Goal: Information Seeking & Learning: Learn about a topic

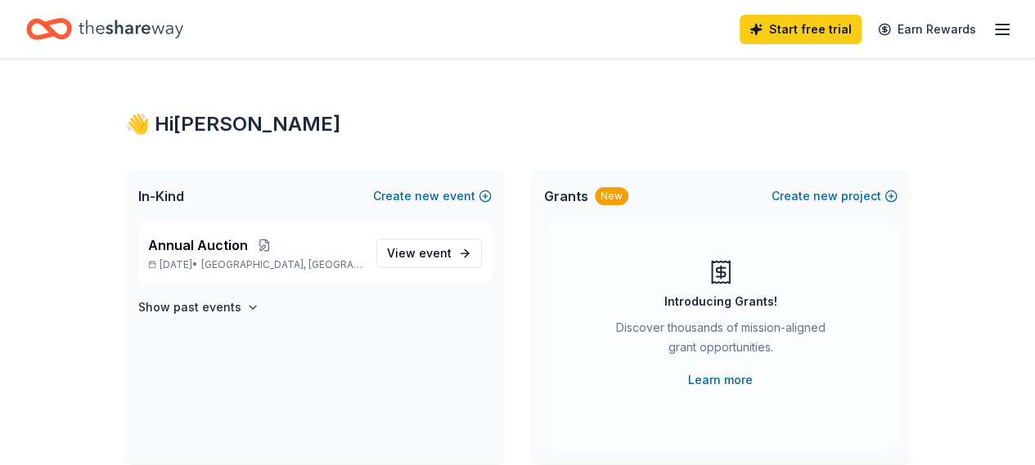
scroll to position [245, 0]
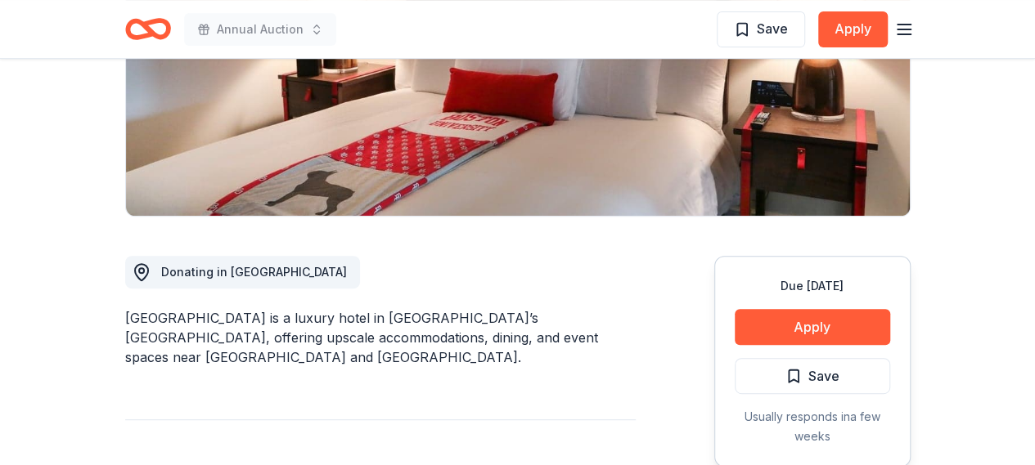
scroll to position [327, 0]
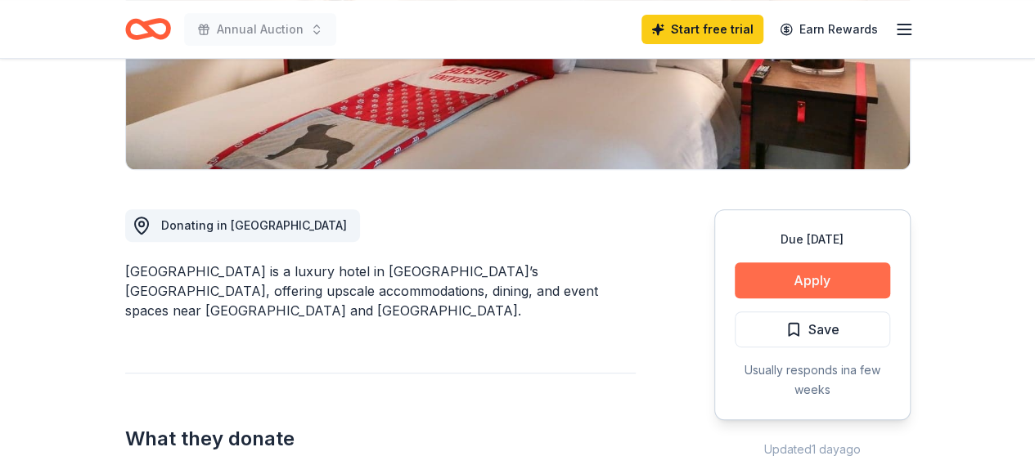
click at [817, 286] on button "Apply" at bounding box center [812, 281] width 155 height 36
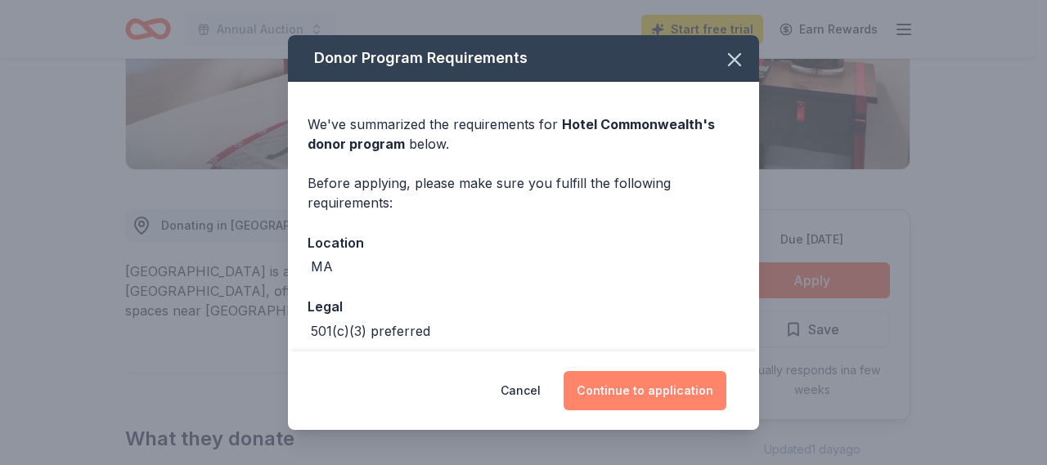
click at [663, 393] on button "Continue to application" at bounding box center [645, 390] width 163 height 39
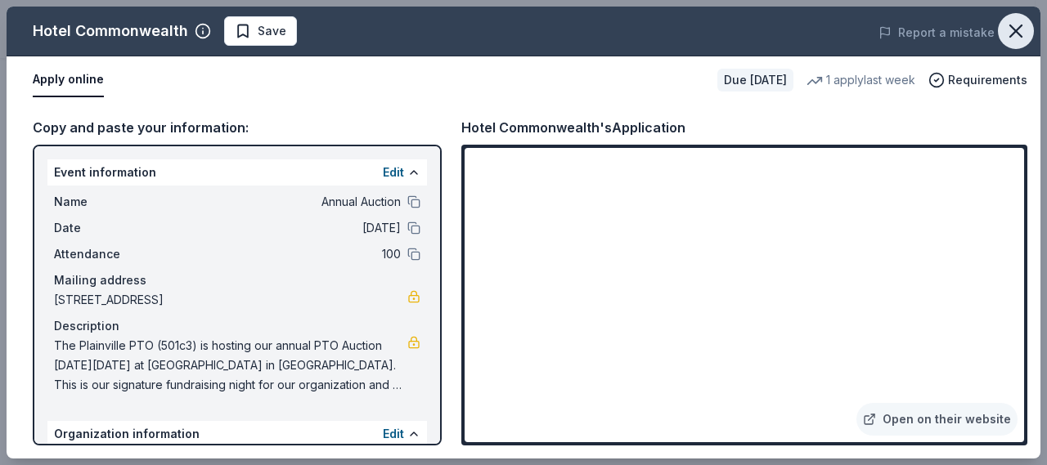
click at [1018, 29] on icon "button" at bounding box center [1015, 30] width 11 height 11
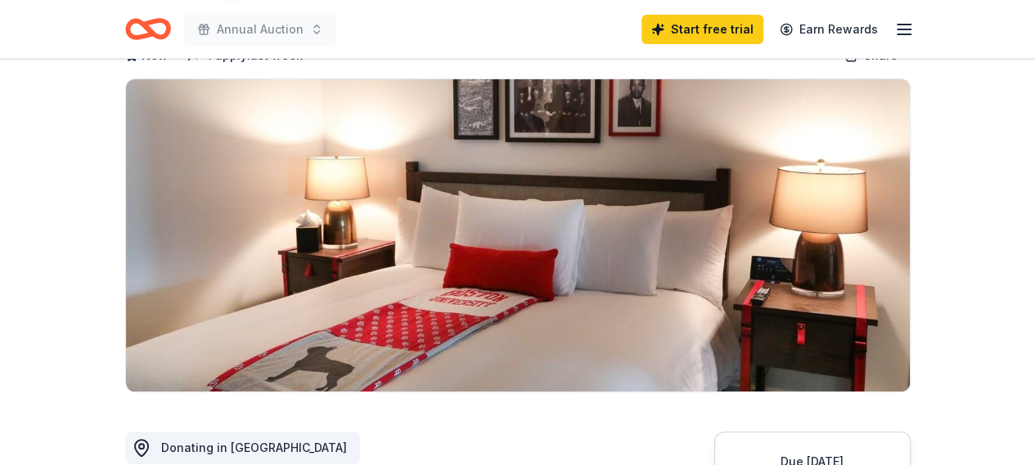
scroll to position [0, 0]
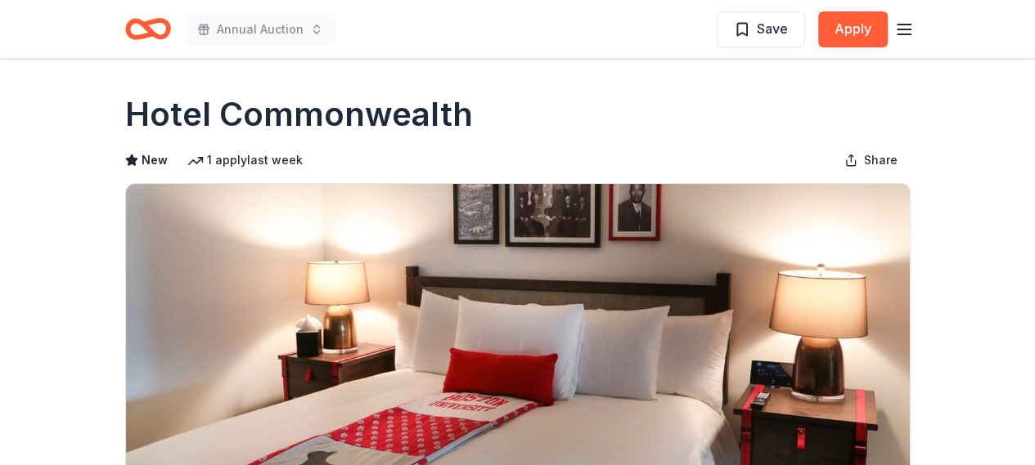
click at [158, 29] on icon "Home" at bounding box center [148, 29] width 46 height 38
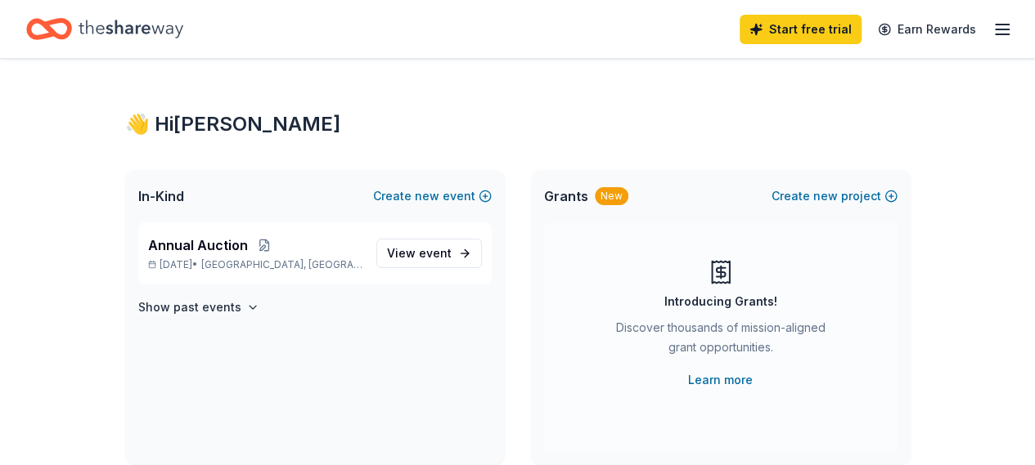
click at [162, 199] on span "In-Kind" at bounding box center [161, 197] width 46 height 20
click at [134, 24] on icon "Home" at bounding box center [131, 29] width 105 height 34
click at [299, 258] on div "Annual Auction Mar 07, 2026 • Plainville, MA" at bounding box center [255, 254] width 215 height 36
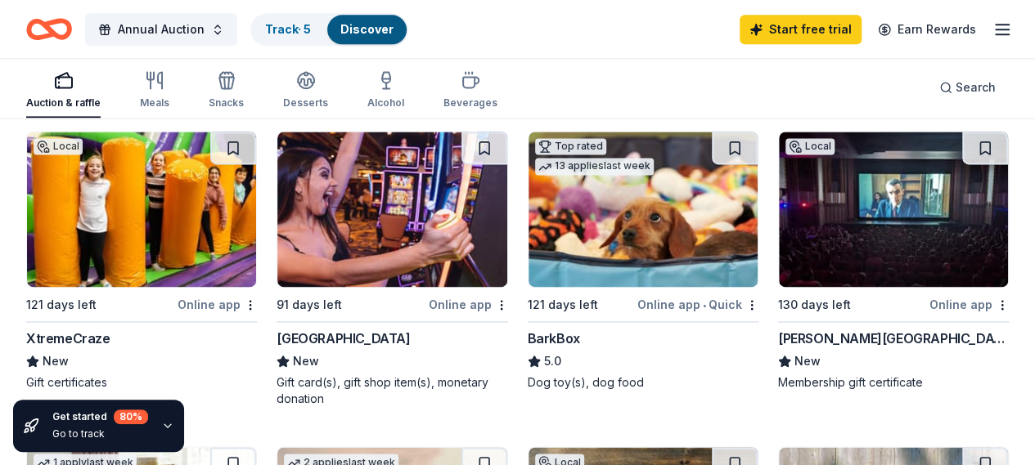
scroll to position [1145, 0]
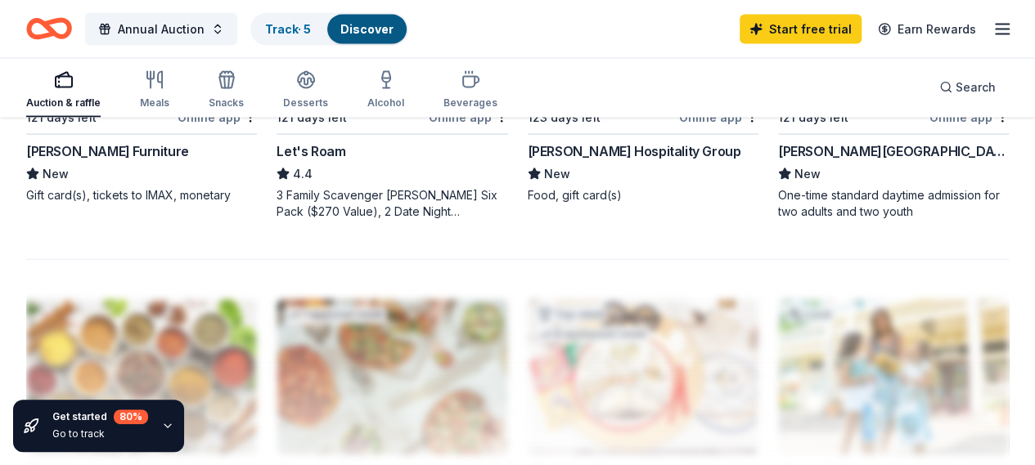
scroll to position [1636, 0]
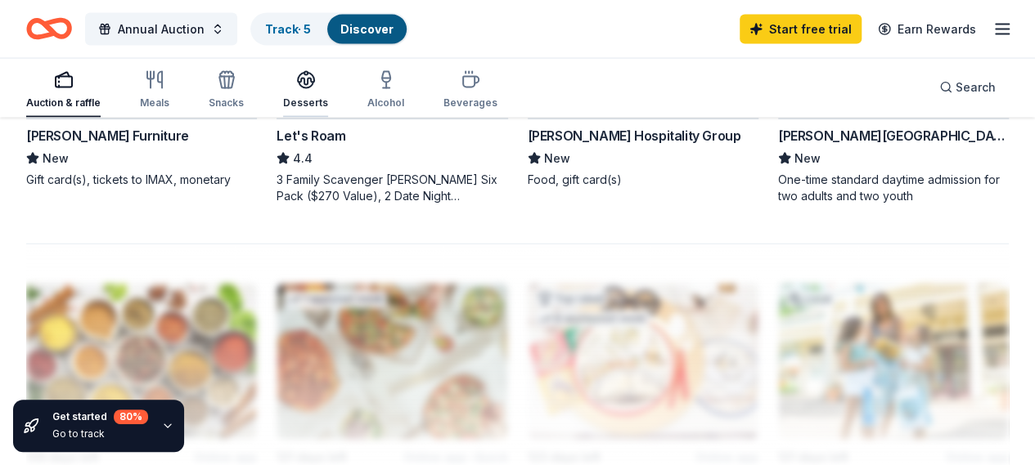
click at [308, 83] on icon "button" at bounding box center [306, 86] width 15 height 6
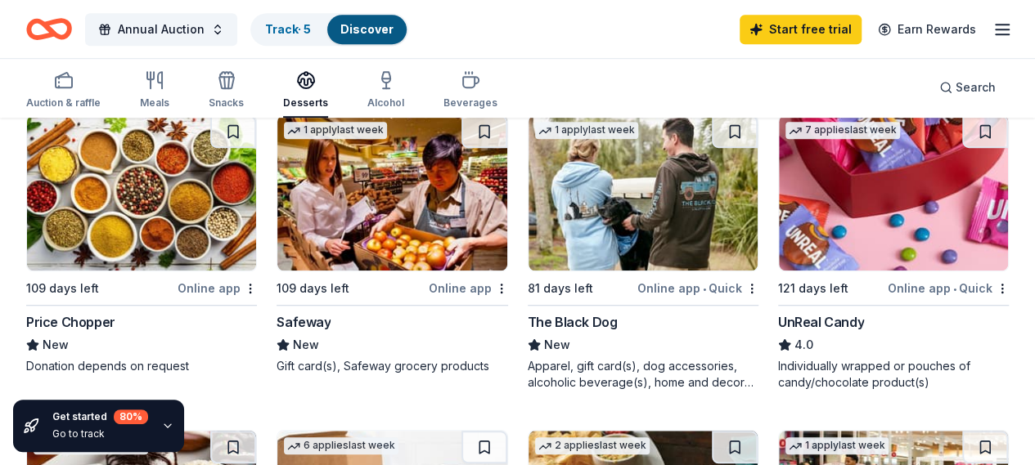
scroll to position [491, 0]
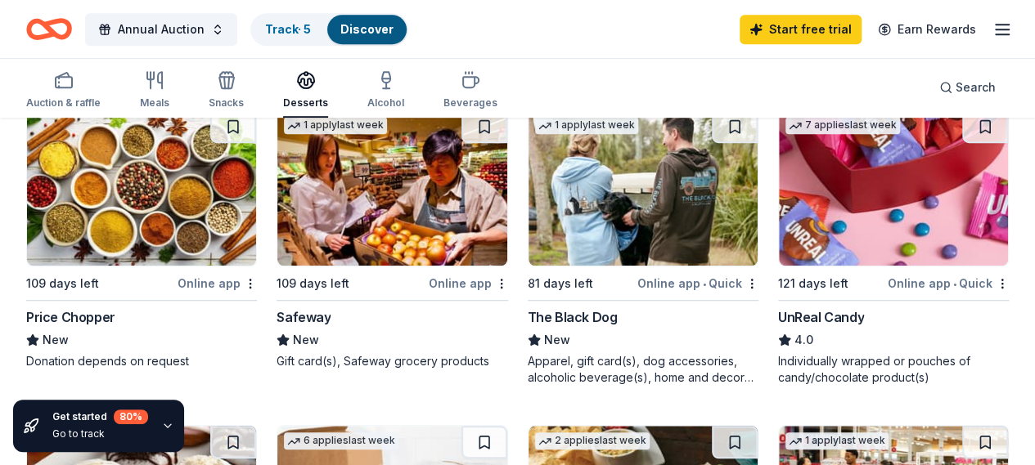
click at [779, 225] on img at bounding box center [893, 187] width 229 height 155
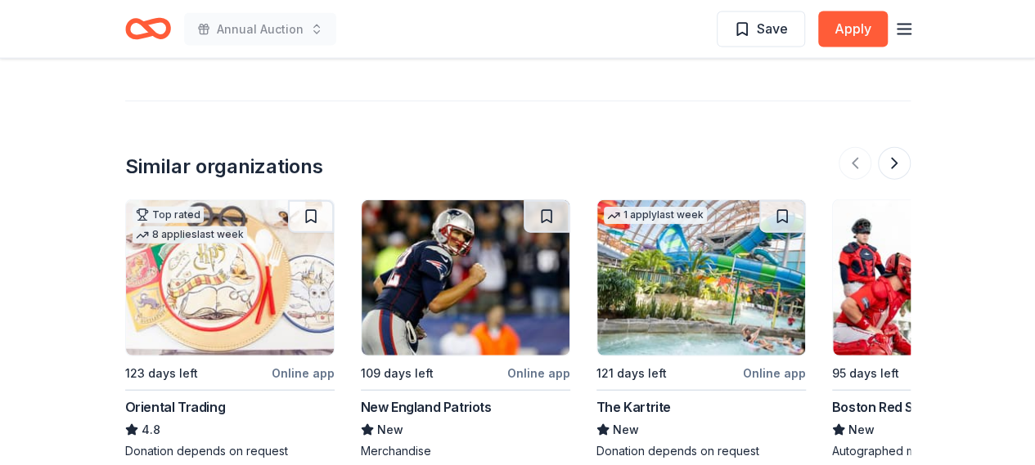
scroll to position [1882, 0]
click at [412, 260] on img at bounding box center [466, 277] width 208 height 155
click at [890, 146] on button at bounding box center [894, 162] width 33 height 33
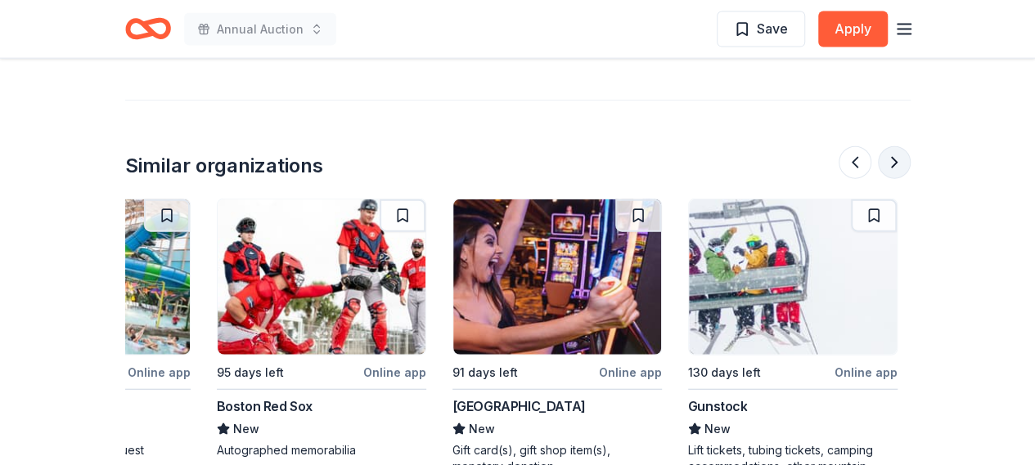
scroll to position [0, 707]
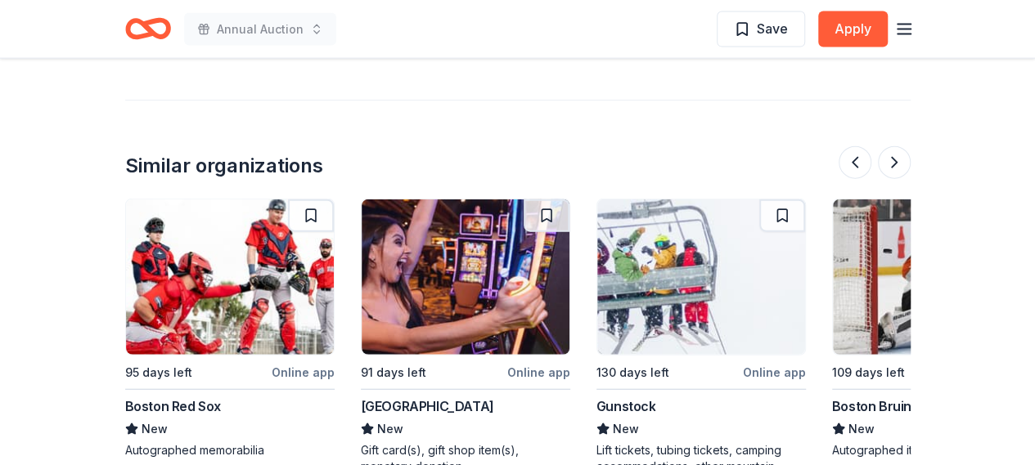
click at [435, 263] on img at bounding box center [466, 277] width 208 height 155
click at [896, 146] on button at bounding box center [894, 162] width 33 height 33
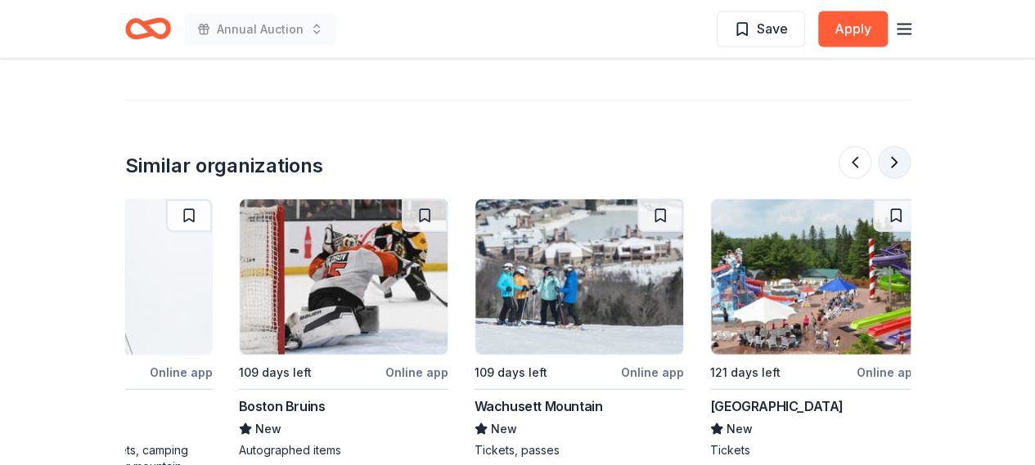
scroll to position [0, 1414]
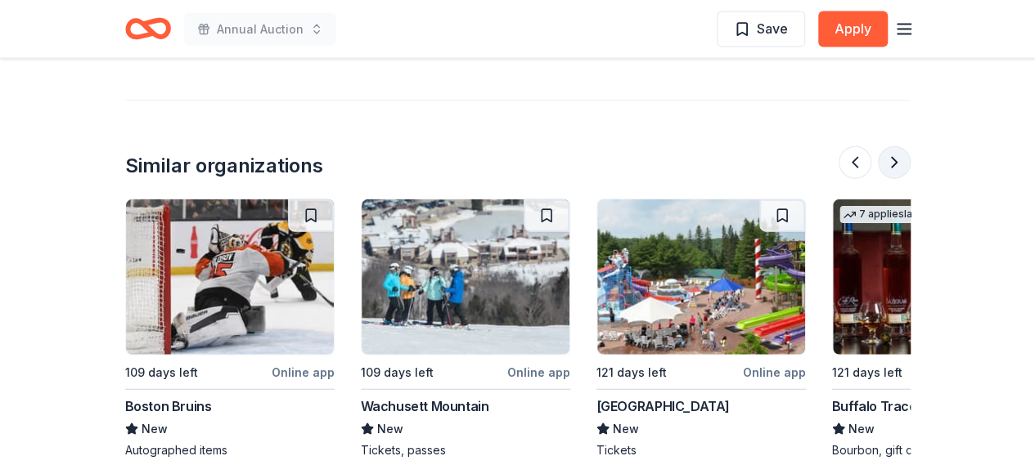
click at [896, 146] on button at bounding box center [894, 162] width 33 height 33
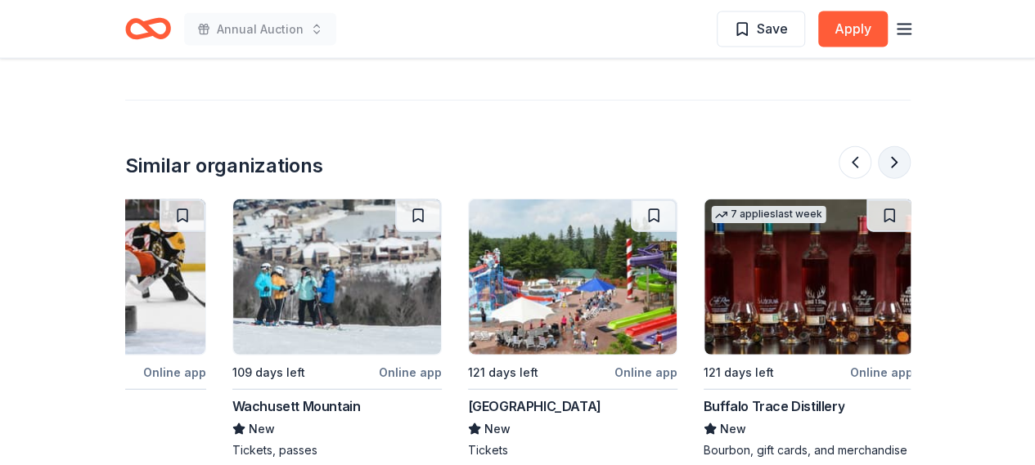
scroll to position [0, 1545]
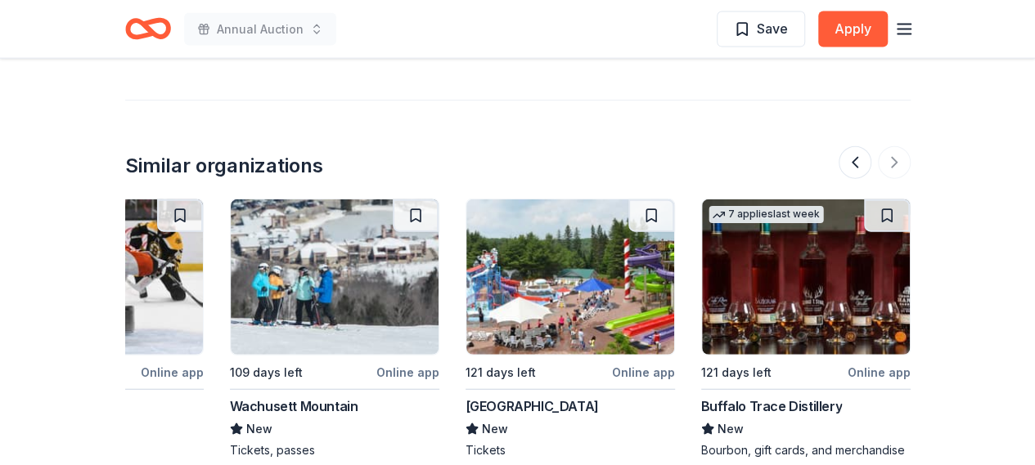
click at [900, 146] on div at bounding box center [875, 162] width 72 height 33
click at [861, 146] on button at bounding box center [855, 162] width 33 height 33
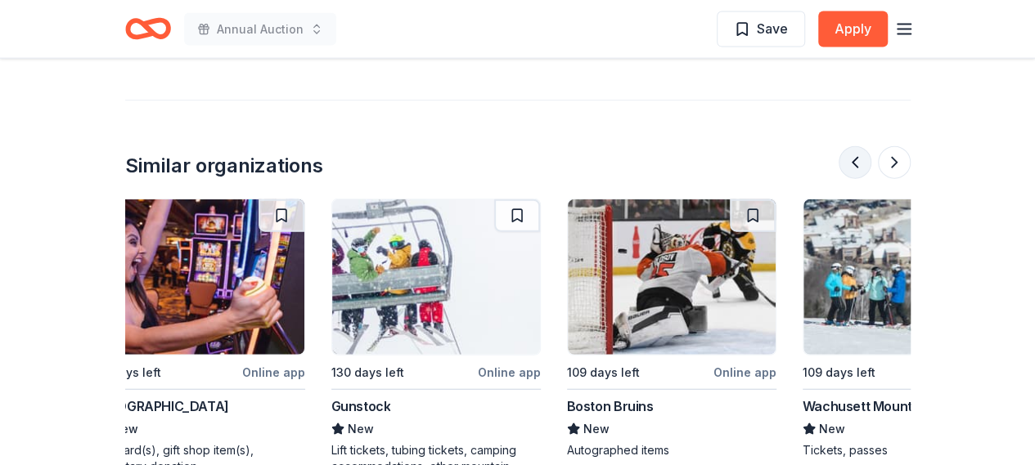
scroll to position [0, 942]
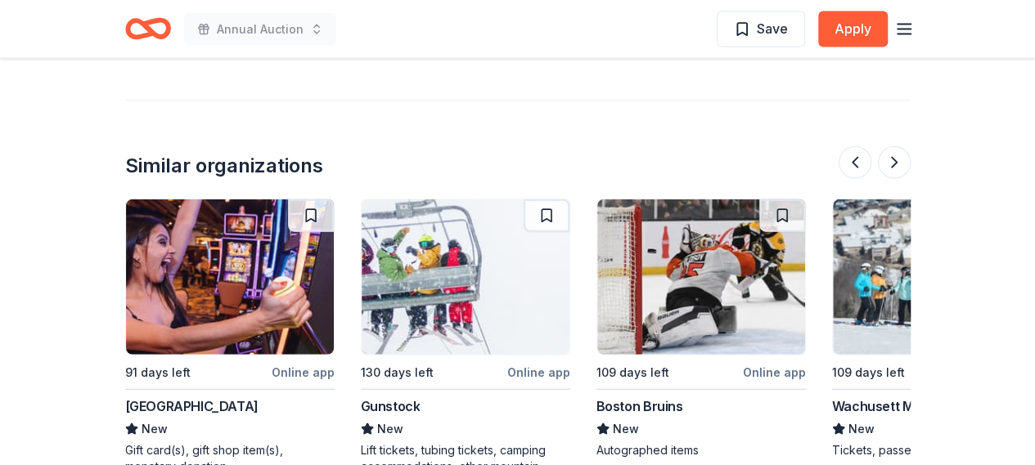
click at [450, 259] on img at bounding box center [466, 277] width 208 height 155
click at [875, 253] on img at bounding box center [937, 277] width 208 height 155
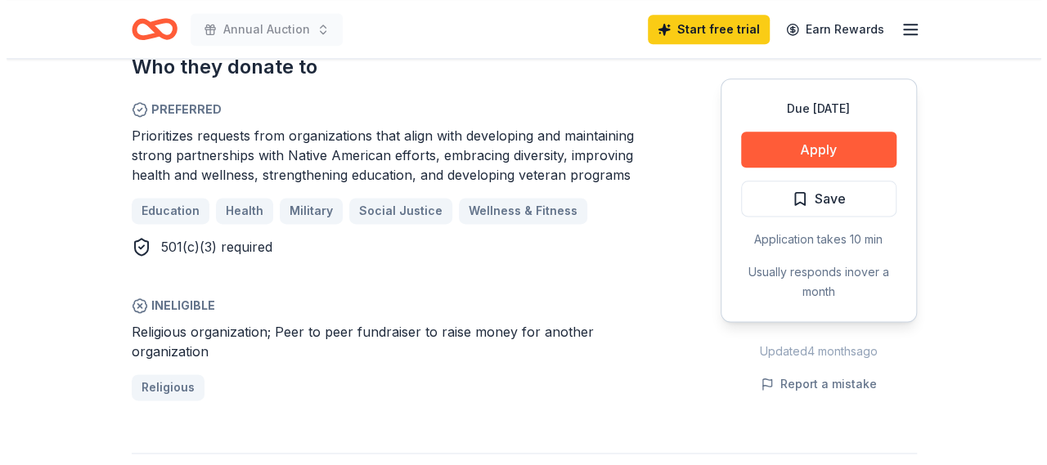
scroll to position [900, 0]
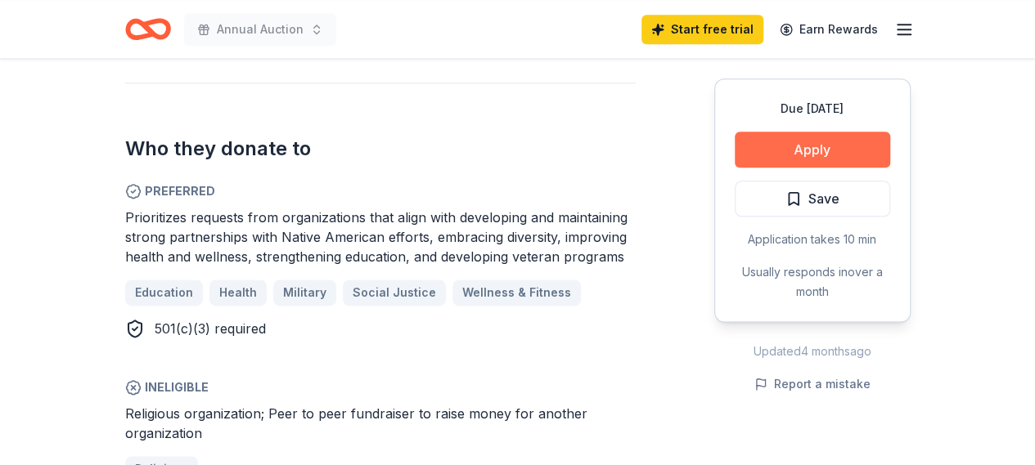
click at [815, 151] on button "Apply" at bounding box center [812, 150] width 155 height 36
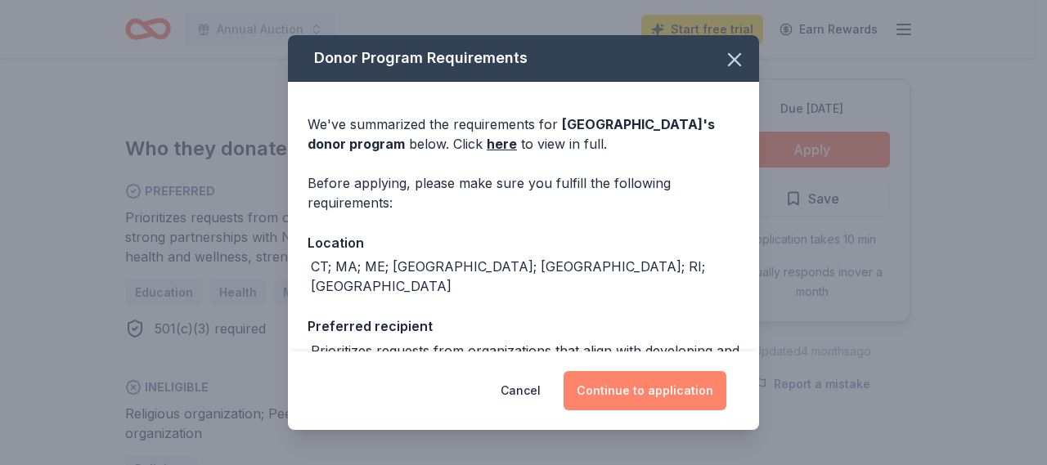
click at [689, 398] on button "Continue to application" at bounding box center [645, 390] width 163 height 39
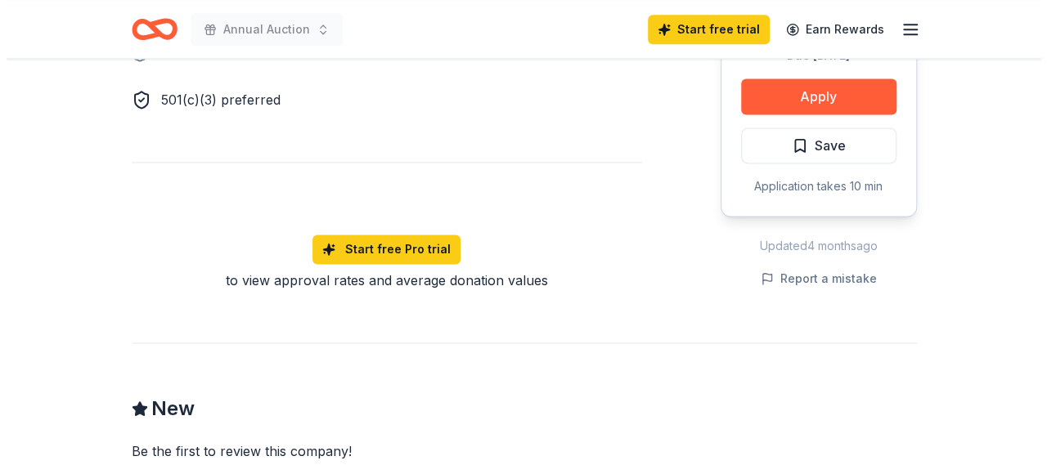
scroll to position [1063, 0]
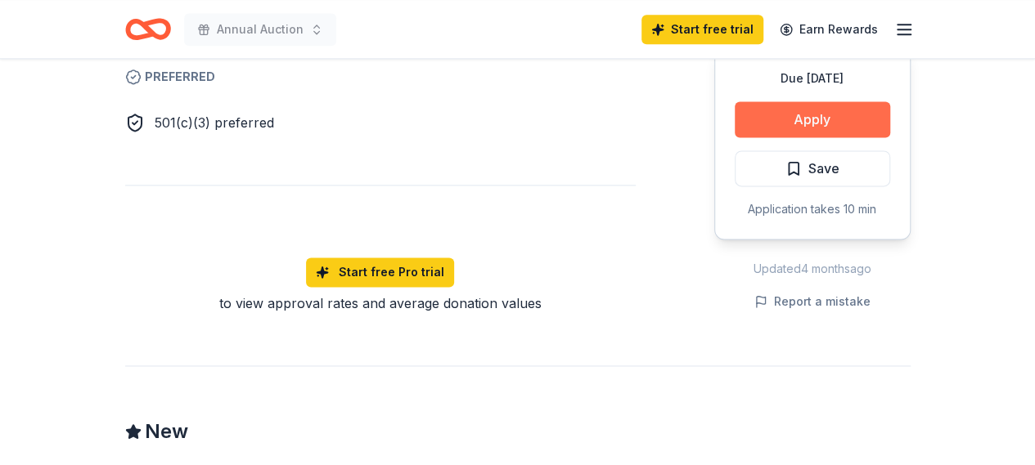
click at [858, 101] on button "Apply" at bounding box center [812, 119] width 155 height 36
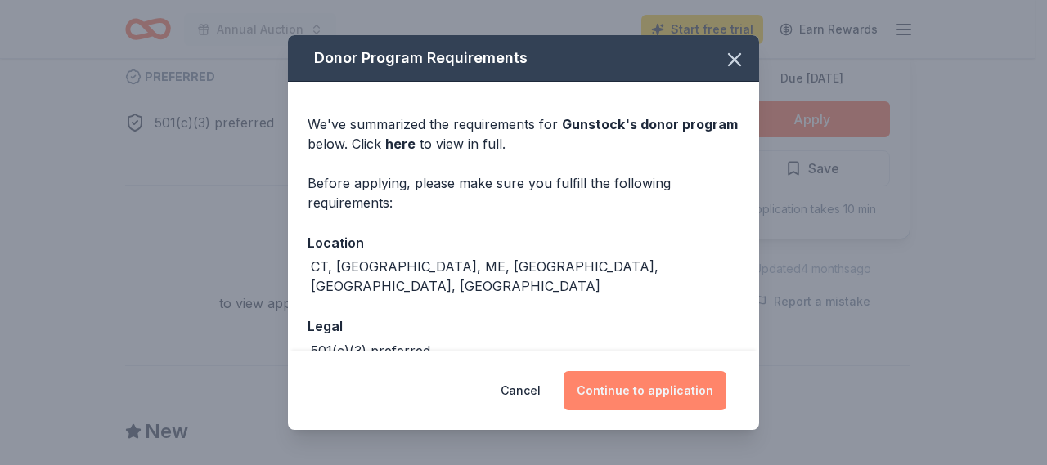
click at [661, 381] on button "Continue to application" at bounding box center [645, 390] width 163 height 39
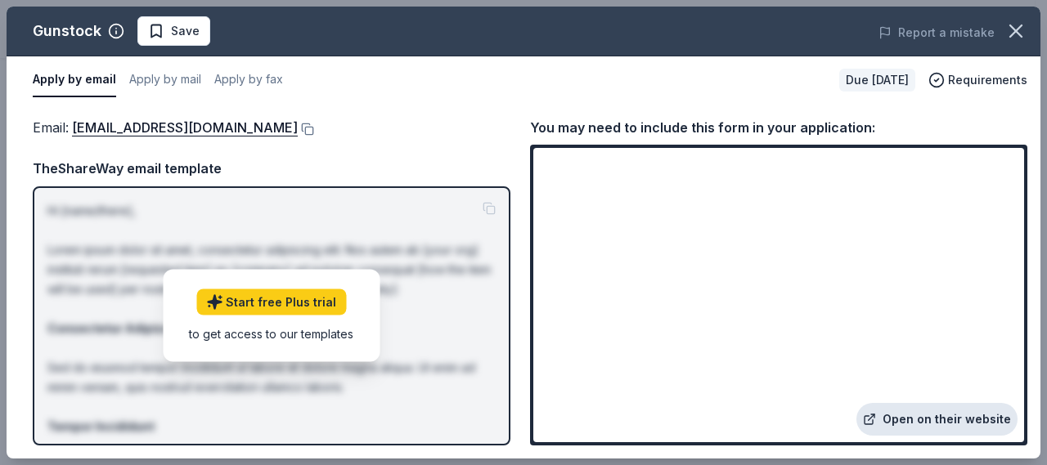
click at [949, 424] on link "Open on their website" at bounding box center [937, 419] width 161 height 33
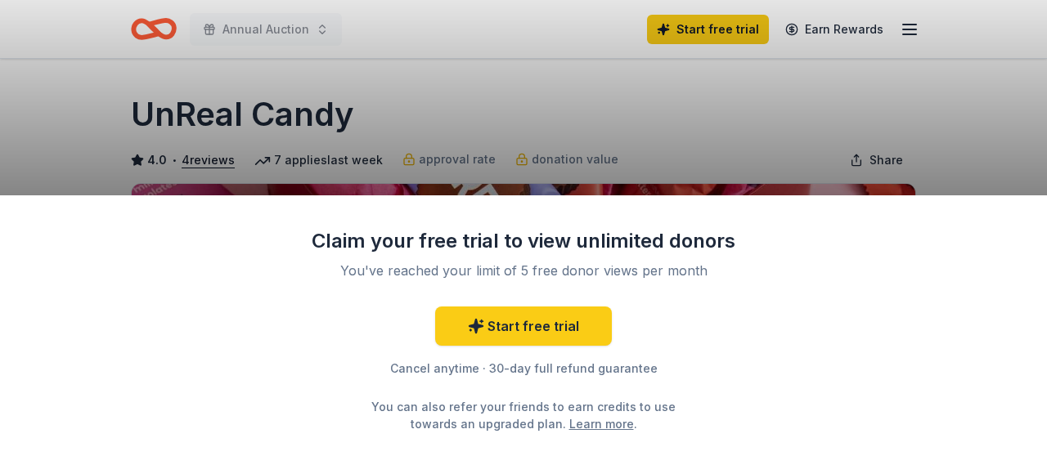
click at [843, 101] on div "Claim your free trial to view unlimited donors You've reached your limit of 5 f…" at bounding box center [523, 232] width 1047 height 465
